Goal: Transaction & Acquisition: Purchase product/service

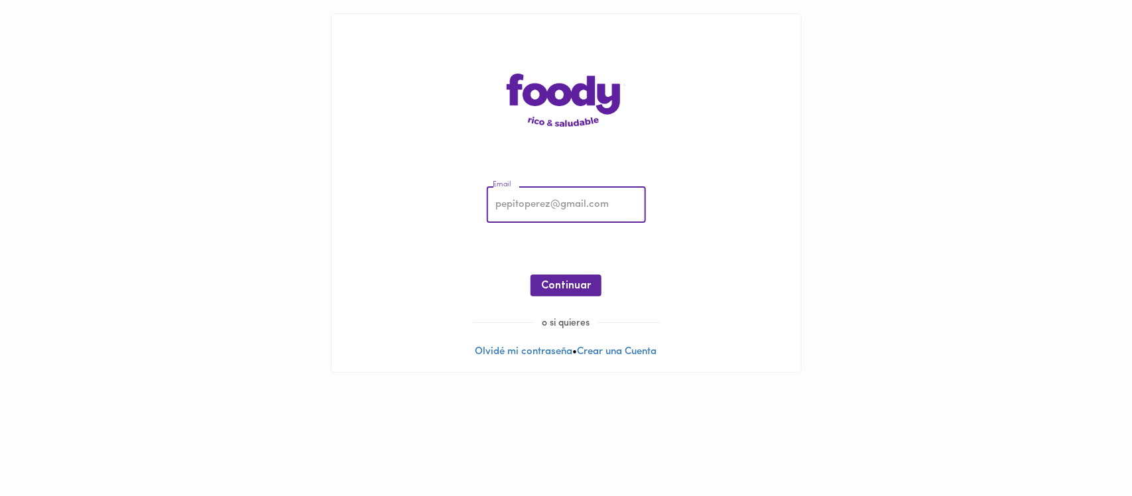
click at [536, 209] on input "email" at bounding box center [566, 205] width 159 height 36
type input "[EMAIL_ADDRESS][PERSON_NAME][DOMAIN_NAME]"
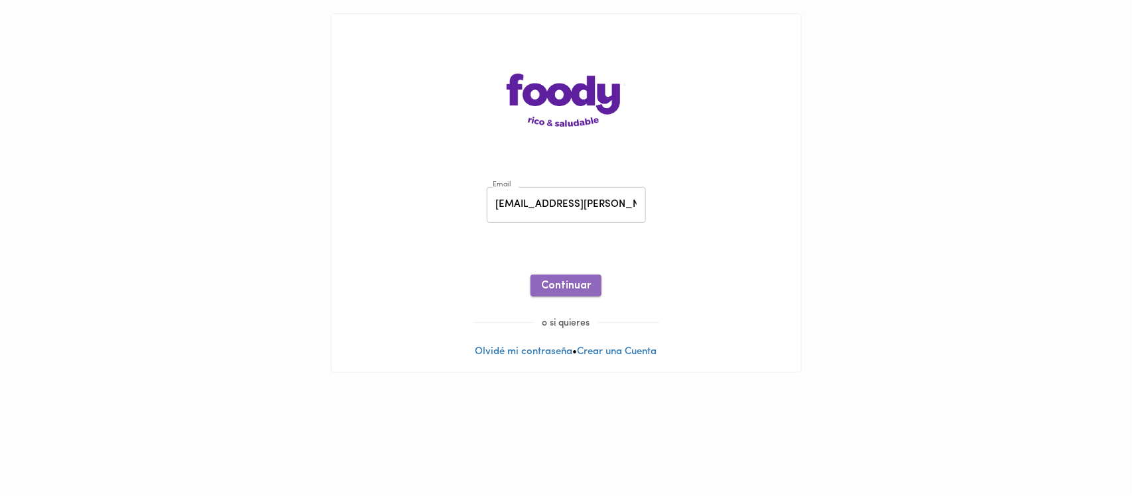
click at [562, 282] on span "Continuar" at bounding box center [566, 286] width 50 height 13
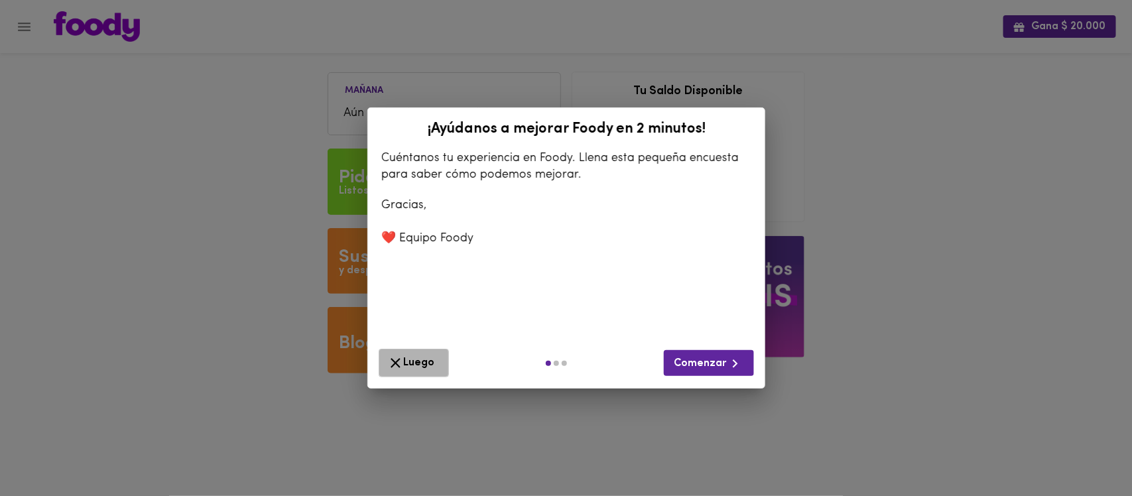
click at [423, 357] on span "Luego" at bounding box center [413, 363] width 53 height 17
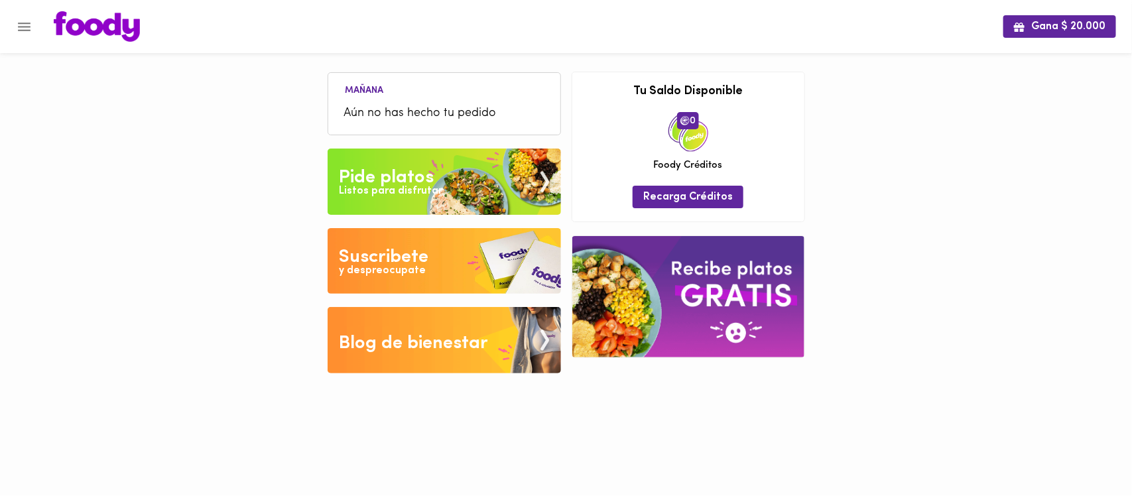
click at [425, 193] on div "Listos para disfrutar" at bounding box center [390, 191] width 103 height 15
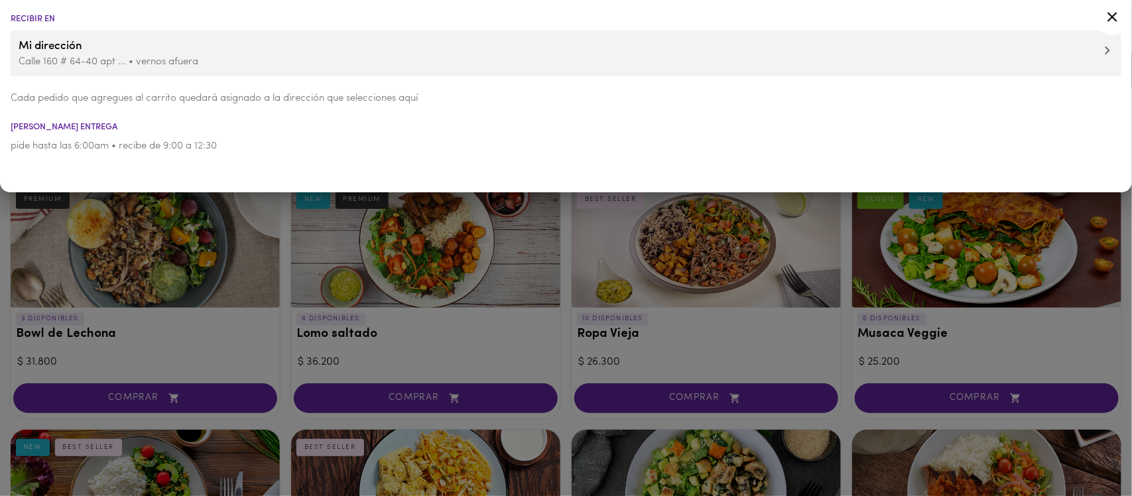
click at [441, 264] on div at bounding box center [566, 248] width 1132 height 496
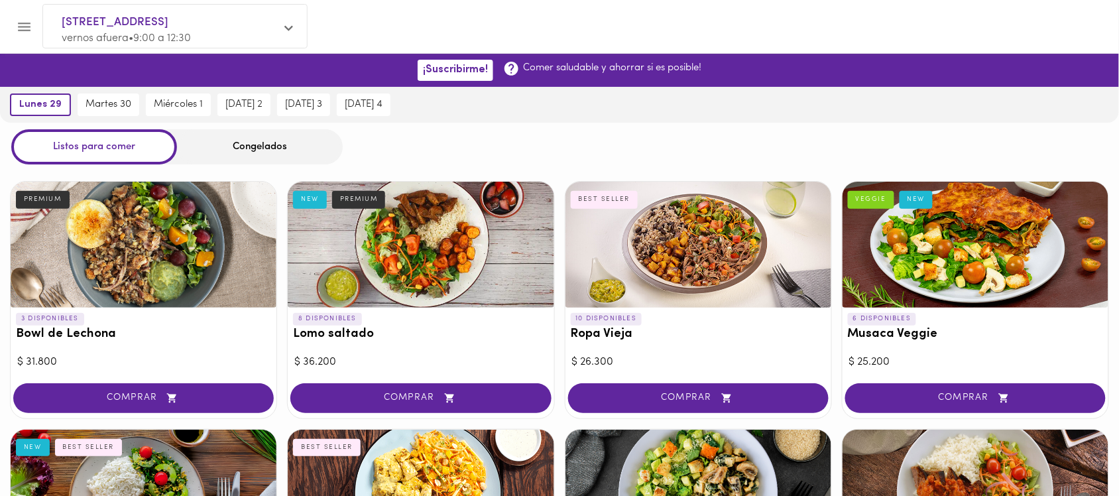
click at [276, 141] on div "Congelados" at bounding box center [260, 146] width 166 height 35
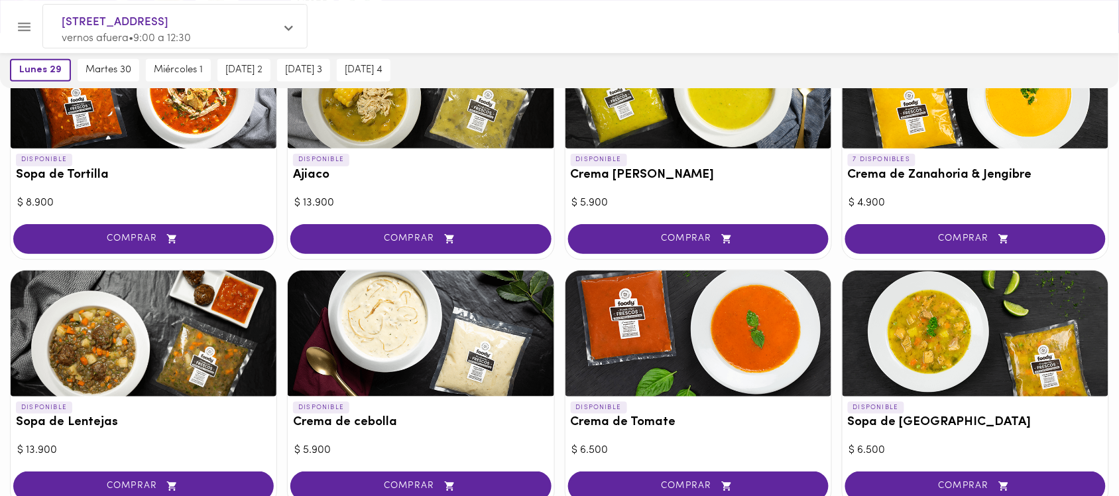
scroll to position [225, 0]
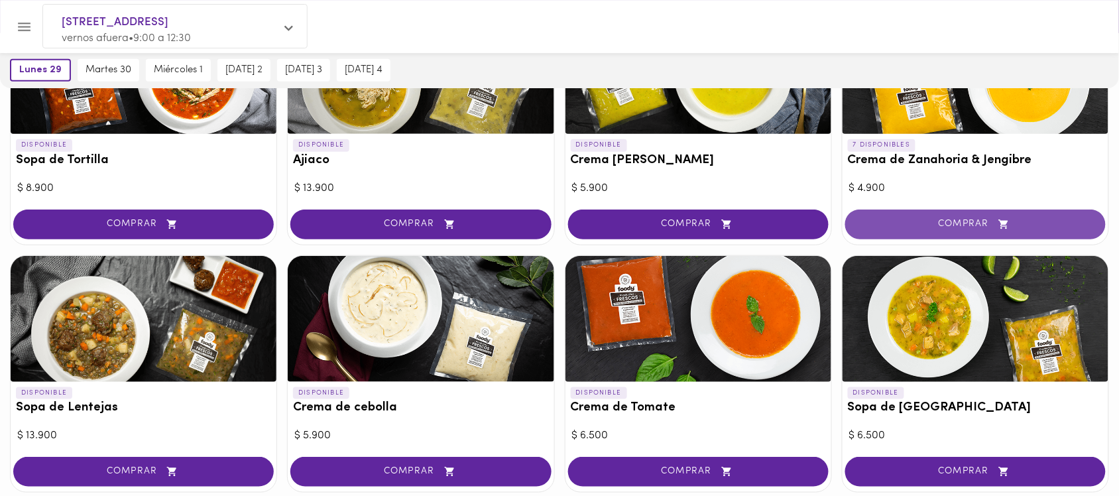
click at [933, 219] on span "COMPRAR" at bounding box center [975, 224] width 227 height 11
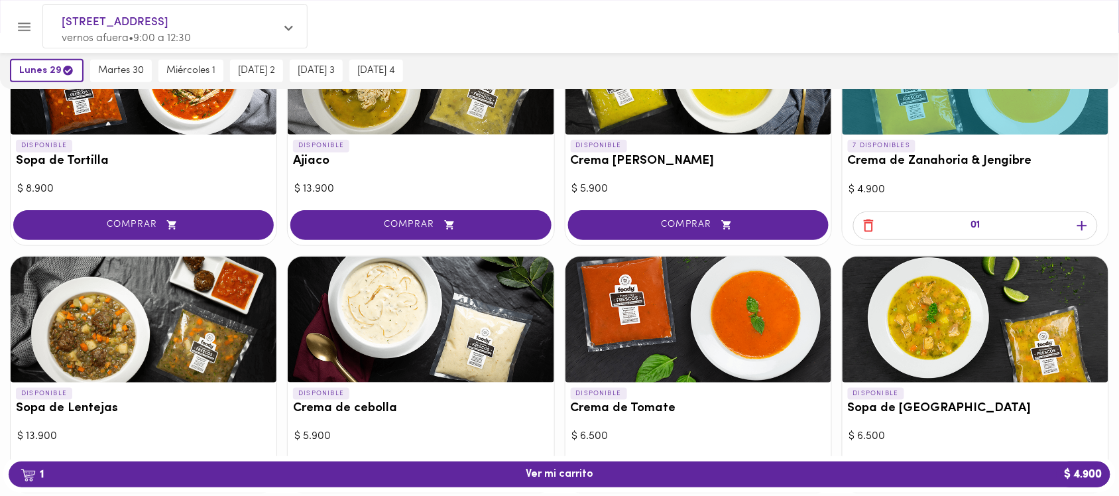
click at [1085, 225] on icon "button" at bounding box center [1082, 225] width 17 height 17
click at [1085, 225] on div at bounding box center [976, 233] width 266 height 25
click at [1085, 225] on icon "button" at bounding box center [1082, 225] width 17 height 17
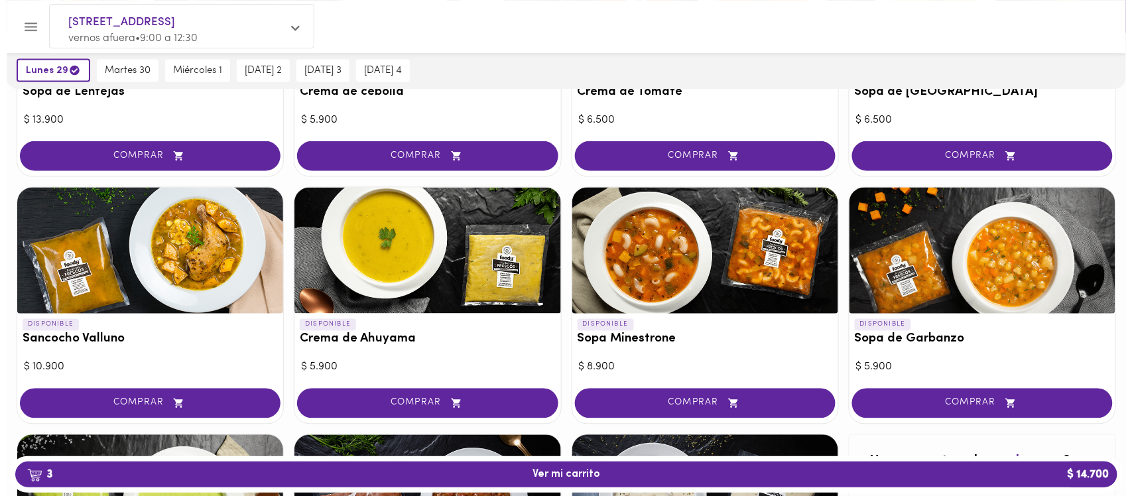
scroll to position [615, 0]
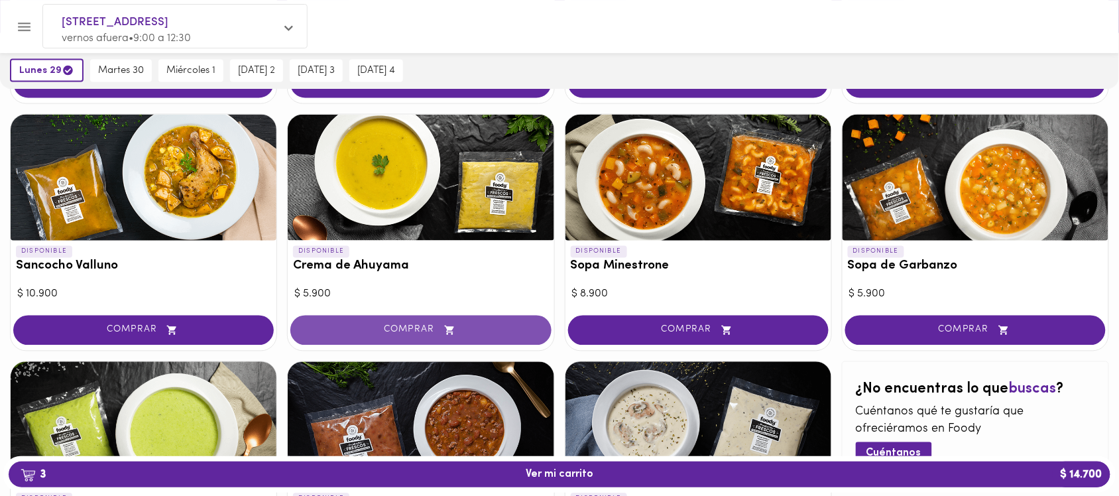
click at [358, 329] on span "COMPRAR" at bounding box center [420, 330] width 227 height 11
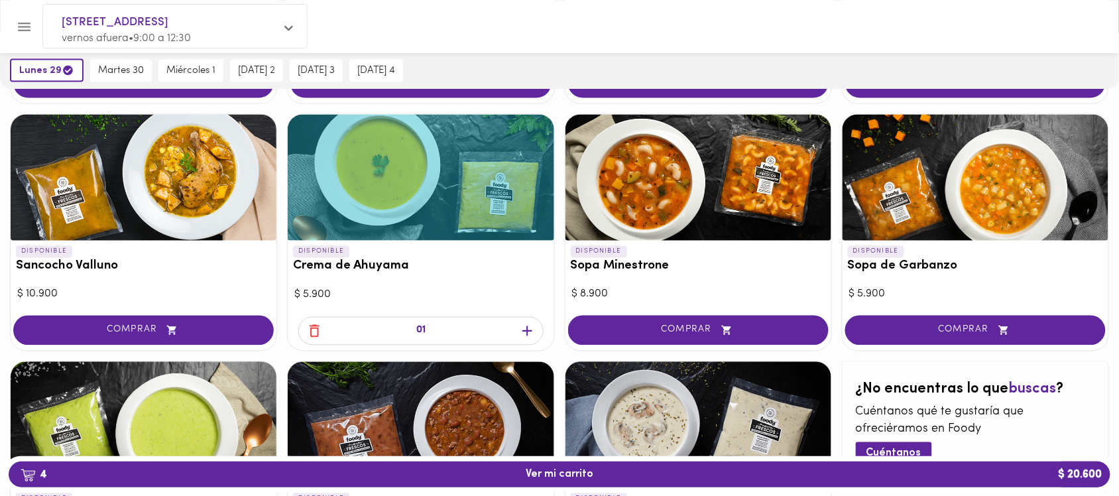
click at [514, 323] on div "01" at bounding box center [420, 331] width 245 height 29
click at [524, 326] on icon "button" at bounding box center [527, 331] width 17 height 17
click at [599, 469] on span "6 Ver mi carrito $ 32.400" at bounding box center [559, 474] width 1081 height 13
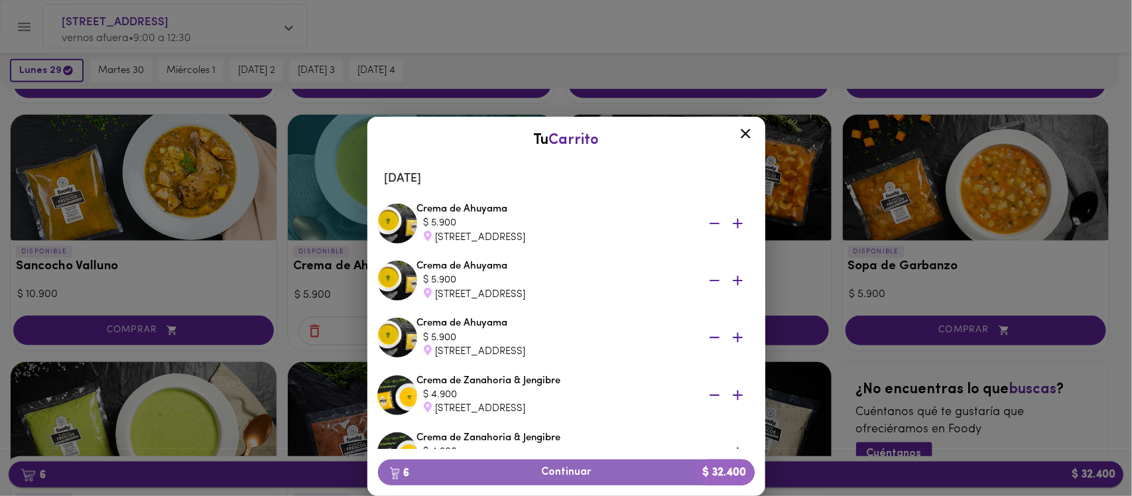
click at [599, 469] on span "6 Continuar $ 32.400" at bounding box center [565, 472] width 355 height 13
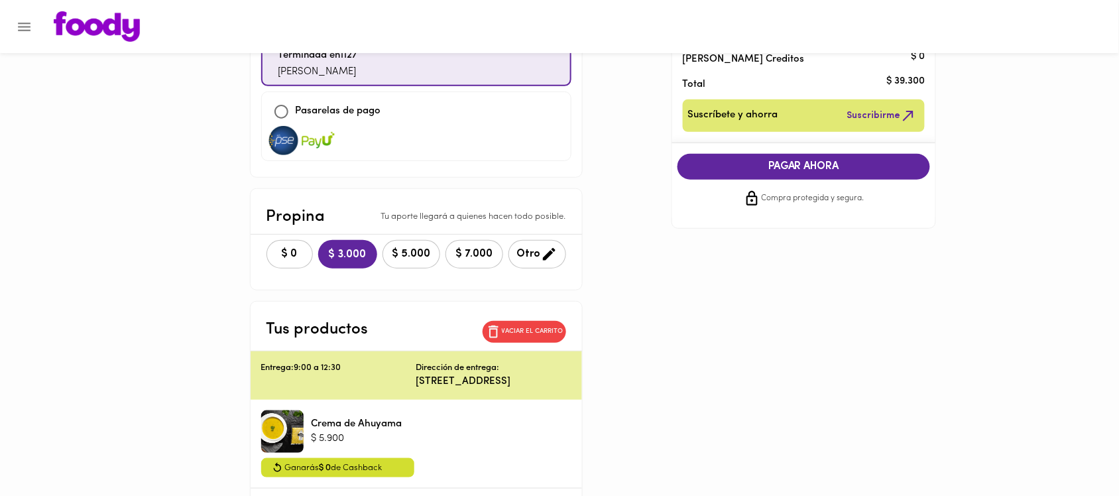
scroll to position [180, 0]
click at [277, 247] on span "$ 0" at bounding box center [289, 253] width 29 height 13
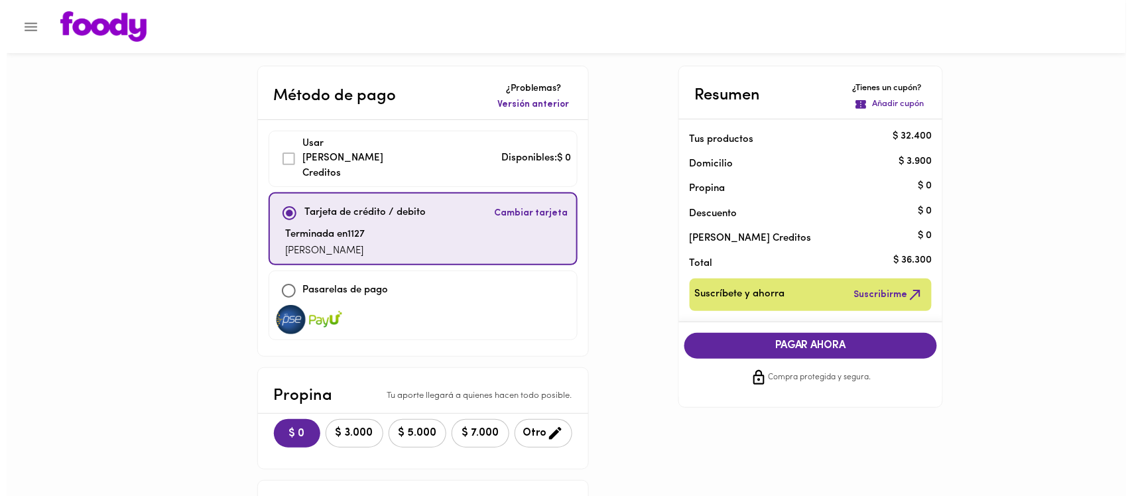
scroll to position [0, 0]
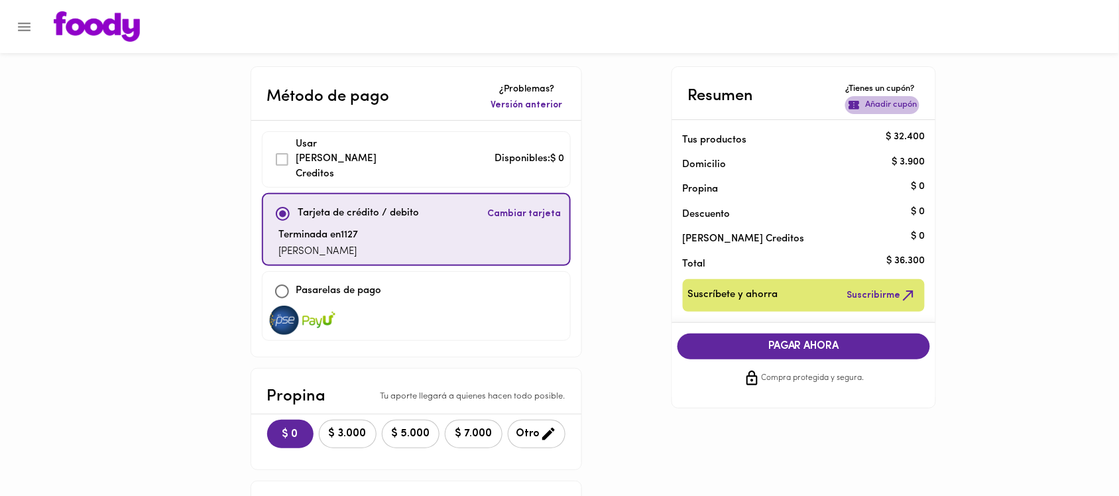
click at [872, 100] on p "Añadir cupón" at bounding box center [891, 105] width 52 height 13
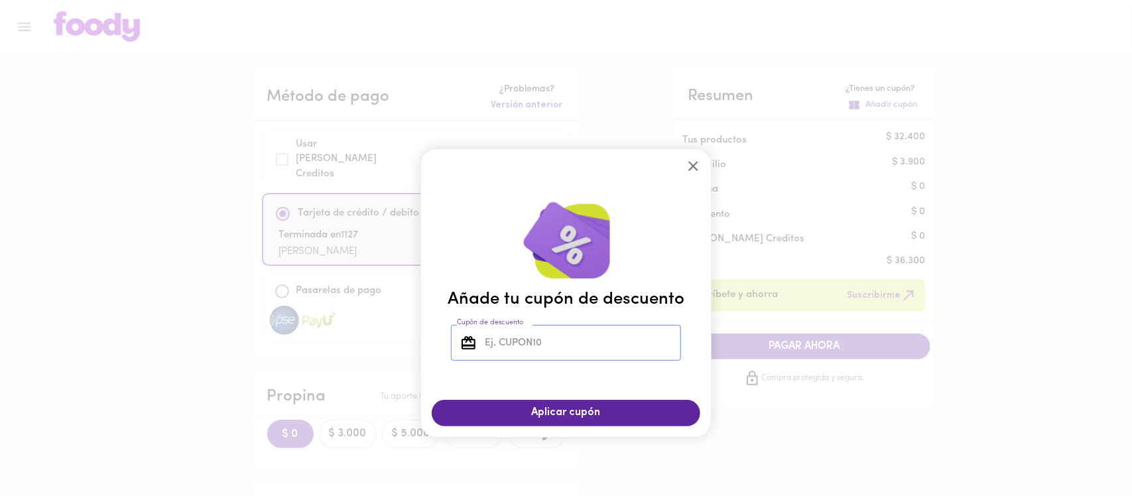
click at [556, 335] on input "Cupón de descuento" at bounding box center [581, 343] width 199 height 36
type input "TODOSCOMEMOS"
click at [579, 413] on span "Aplicar cupón" at bounding box center [566, 412] width 242 height 13
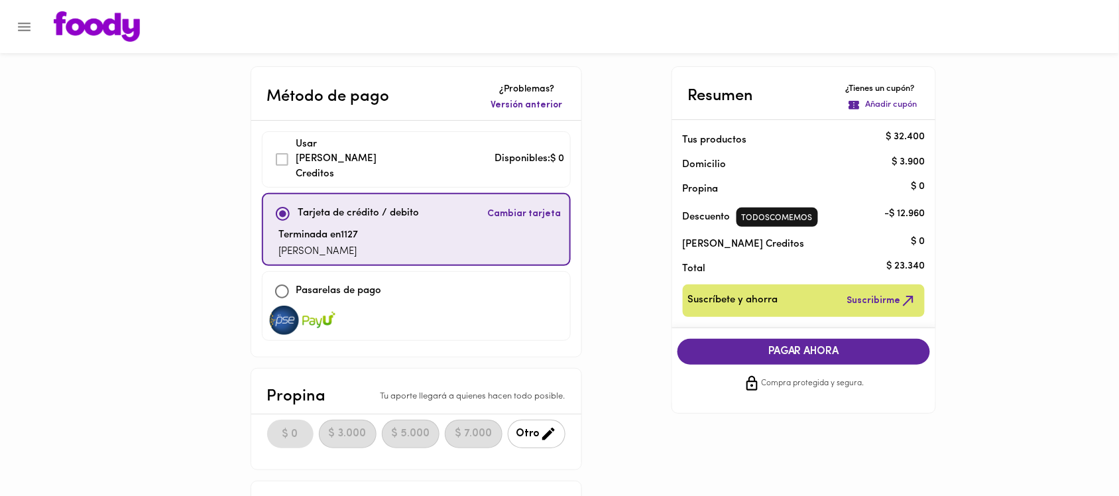
click at [729, 350] on span "PAGAR AHORA" at bounding box center [804, 351] width 227 height 13
